Goal: Task Accomplishment & Management: Manage account settings

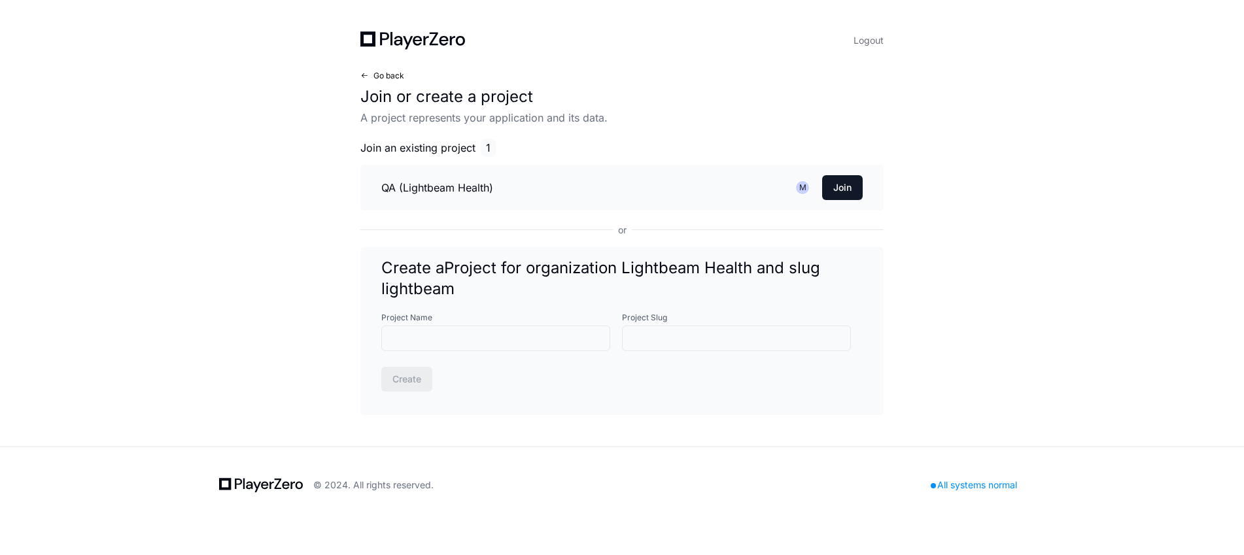
click at [367, 78] on span at bounding box center [364, 76] width 8 height 8
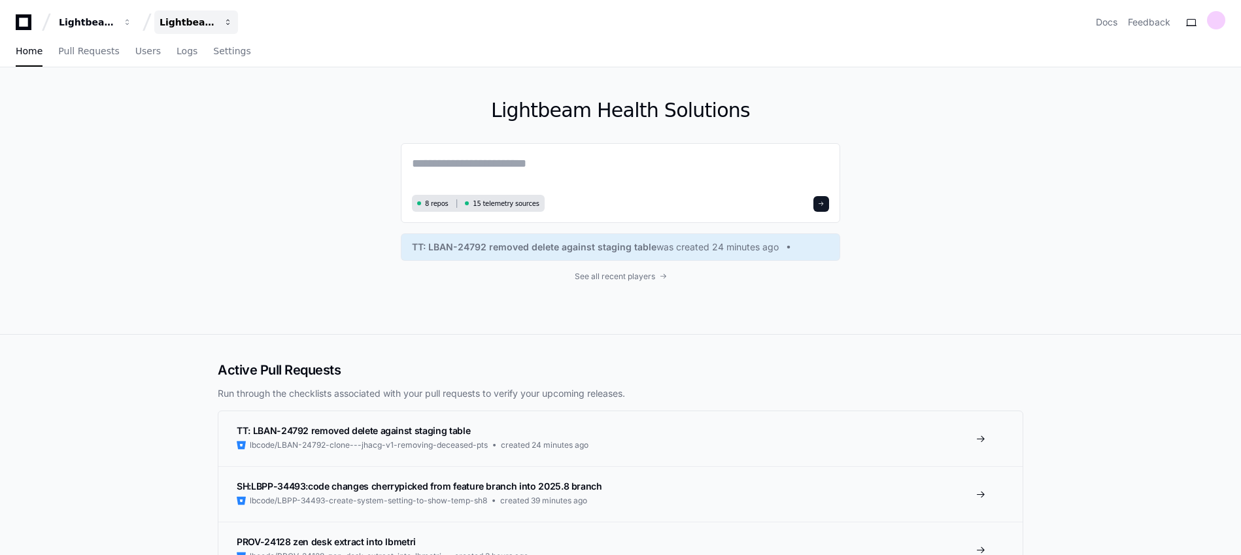
click at [115, 20] on div "Lightbeam Health Solutions" at bounding box center [87, 22] width 56 height 13
click at [254, 99] on span "Lightbeam Health Solutions" at bounding box center [245, 96] width 131 height 16
click at [216, 52] on span "Settings" at bounding box center [231, 51] width 37 height 8
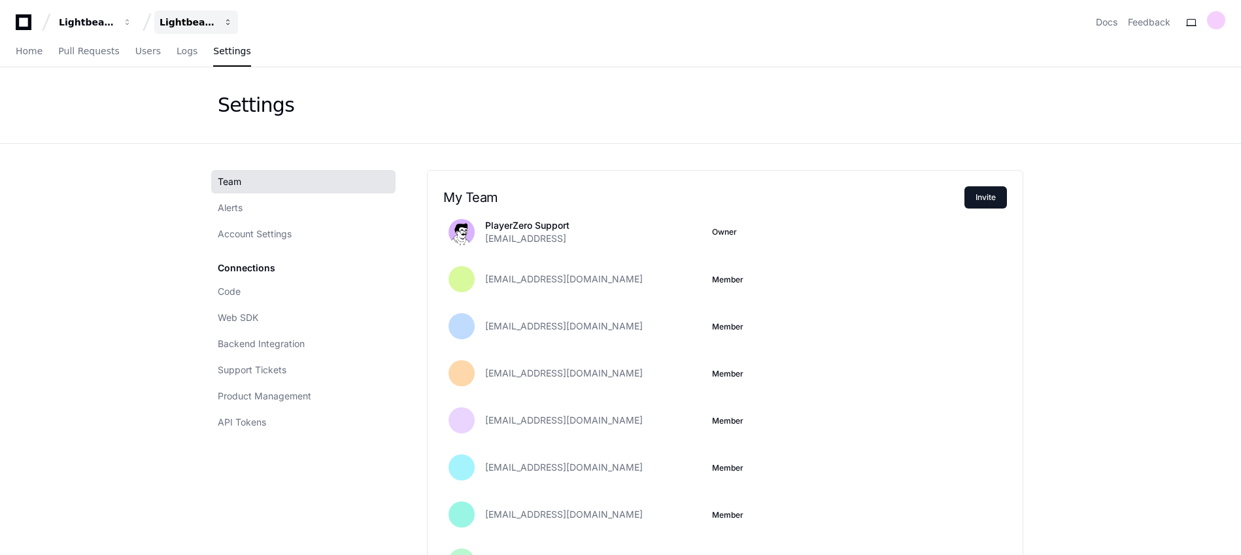
click at [115, 28] on div "Lightbeam Health Solutions" at bounding box center [87, 22] width 56 height 13
click at [250, 94] on span "Lightbeam Health Solutions" at bounding box center [245, 96] width 131 height 16
click at [87, 24] on div "Lightbeam Health" at bounding box center [87, 22] width 56 height 13
click at [115, 24] on div "Lightbeam Health Solutions" at bounding box center [87, 22] width 56 height 13
